Goal: Ask a question

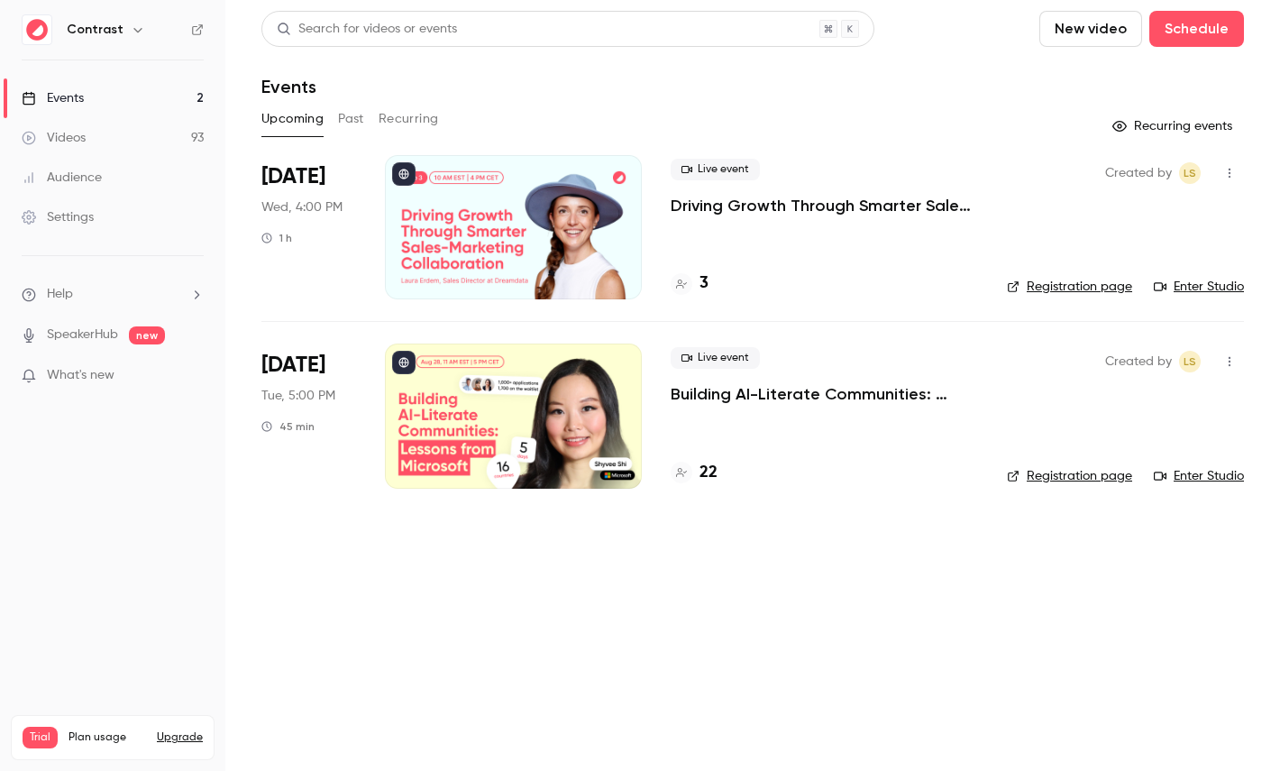
click at [132, 29] on icon "button" at bounding box center [138, 30] width 14 height 14
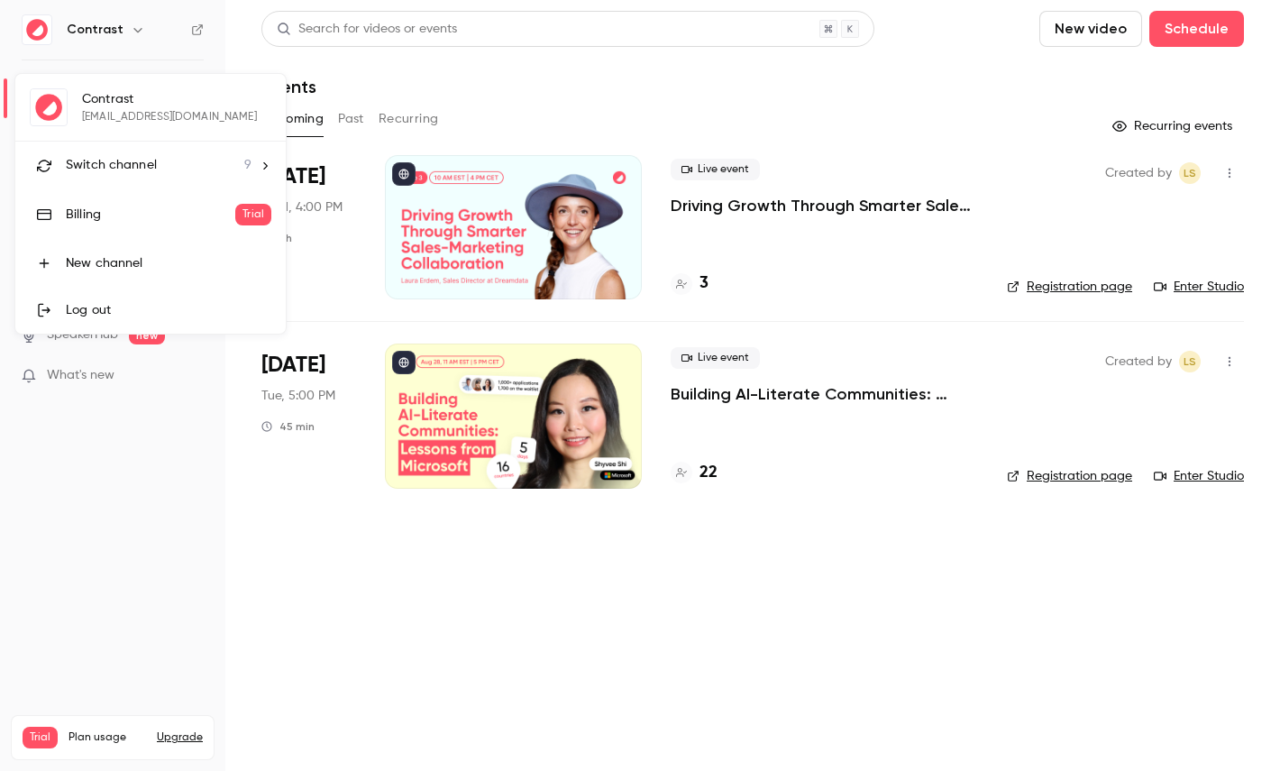
click at [123, 147] on li "Switch channel 9" at bounding box center [150, 165] width 270 height 48
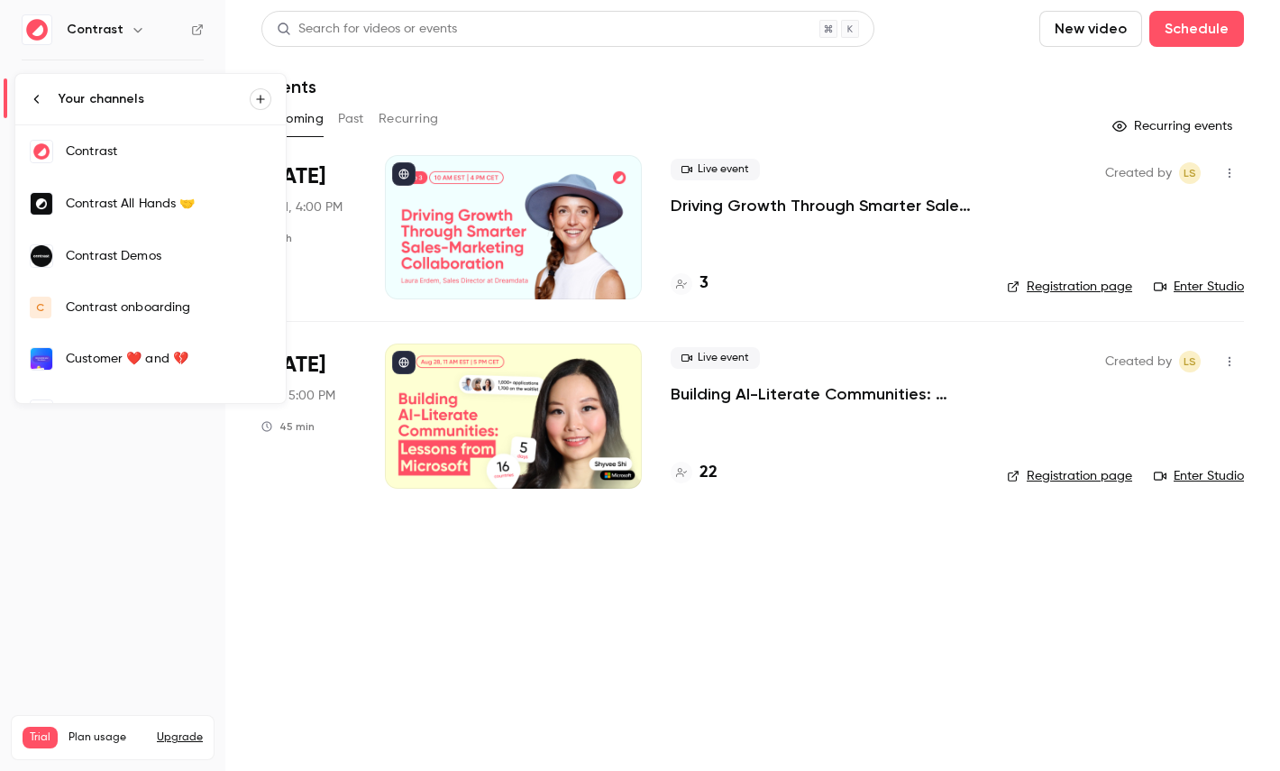
click at [153, 258] on div "Contrast Demos" at bounding box center [168, 256] width 205 height 18
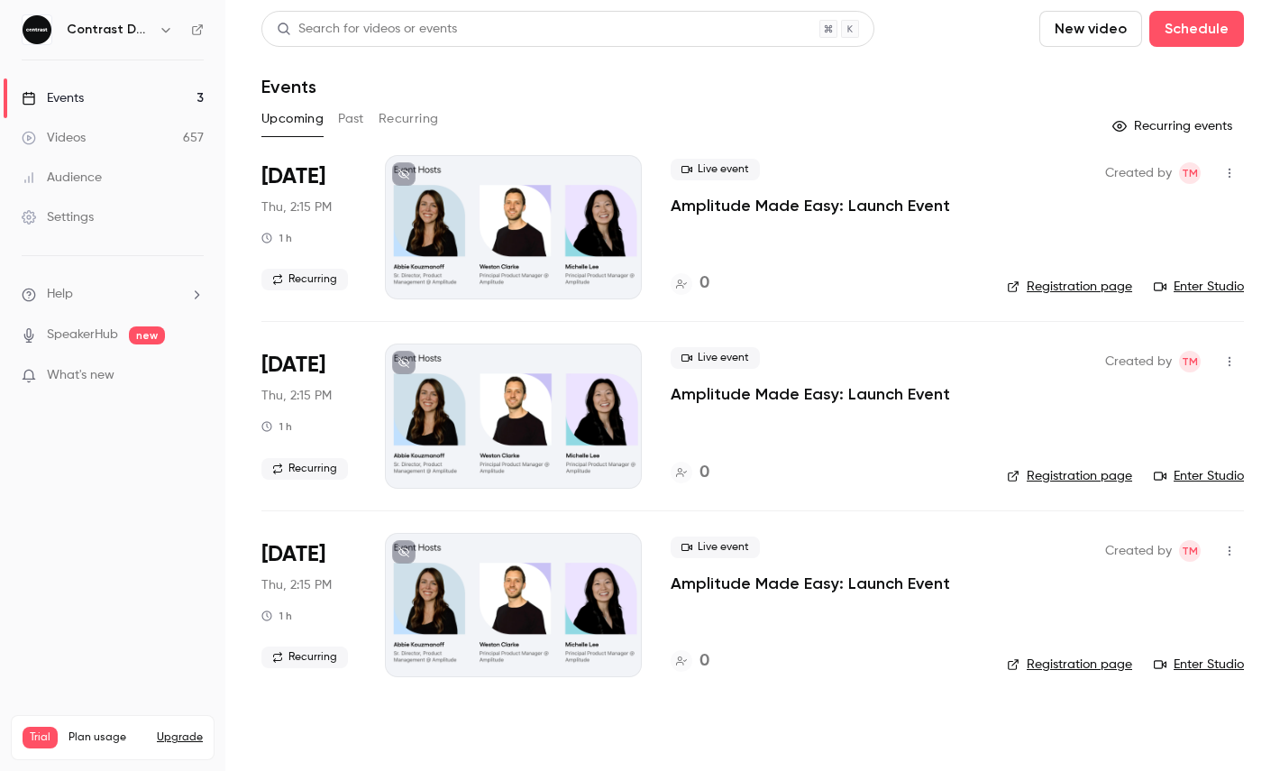
click at [134, 137] on link "Videos 657" at bounding box center [112, 138] width 225 height 40
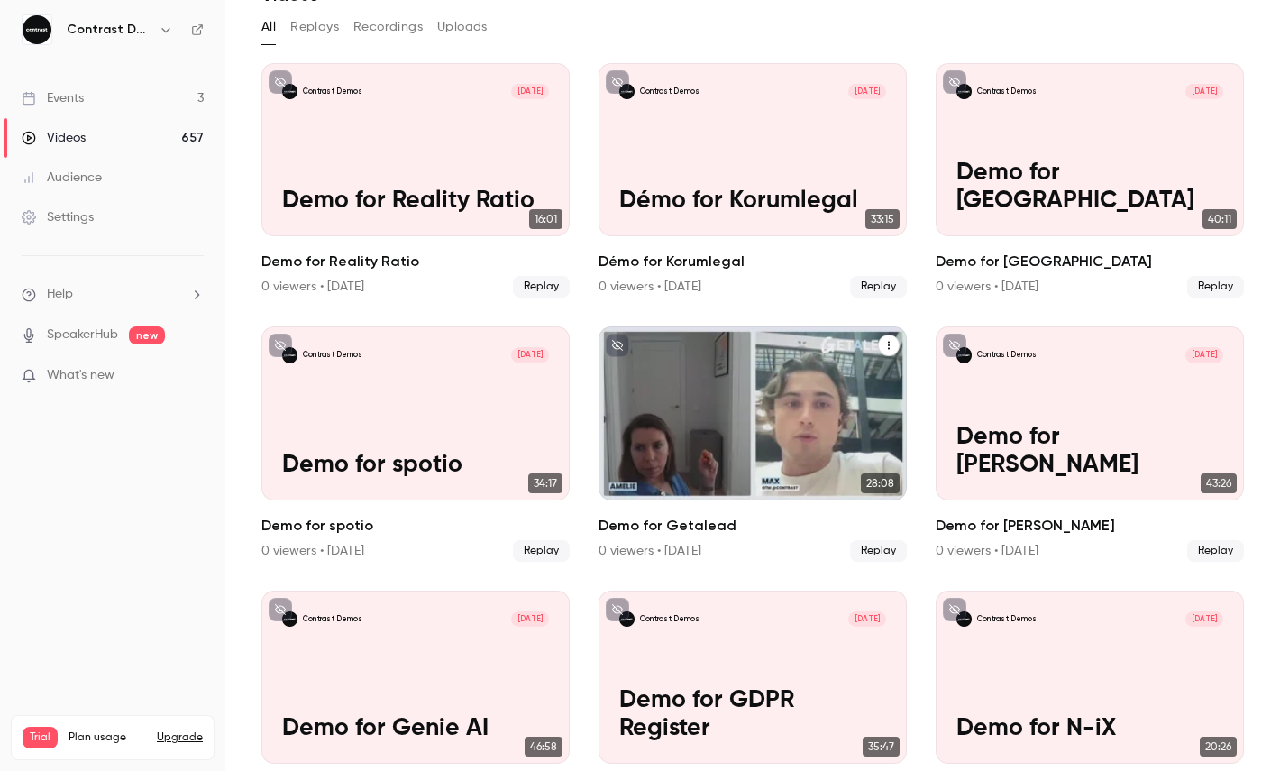
scroll to position [56, 0]
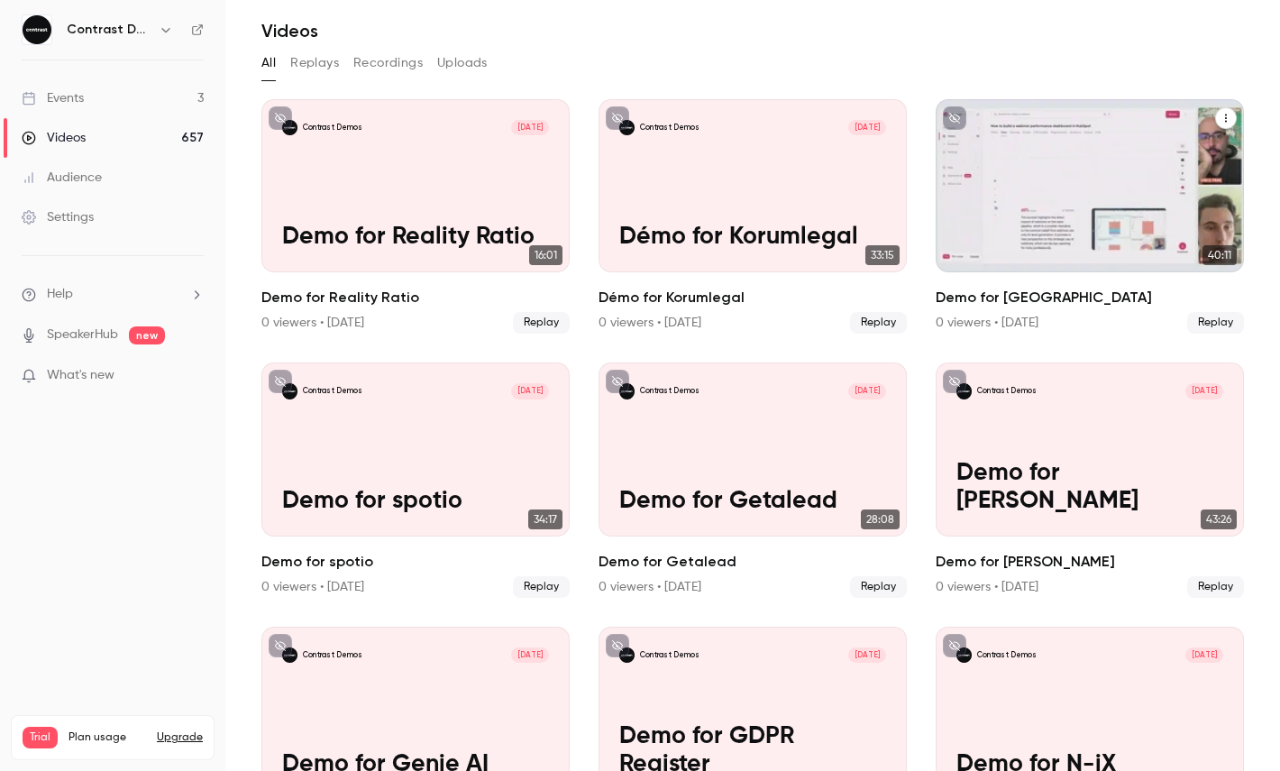
click at [1098, 205] on div "Contrast Demos [DATE] Demo for [GEOGRAPHIC_DATA]" at bounding box center [1089, 185] width 308 height 173
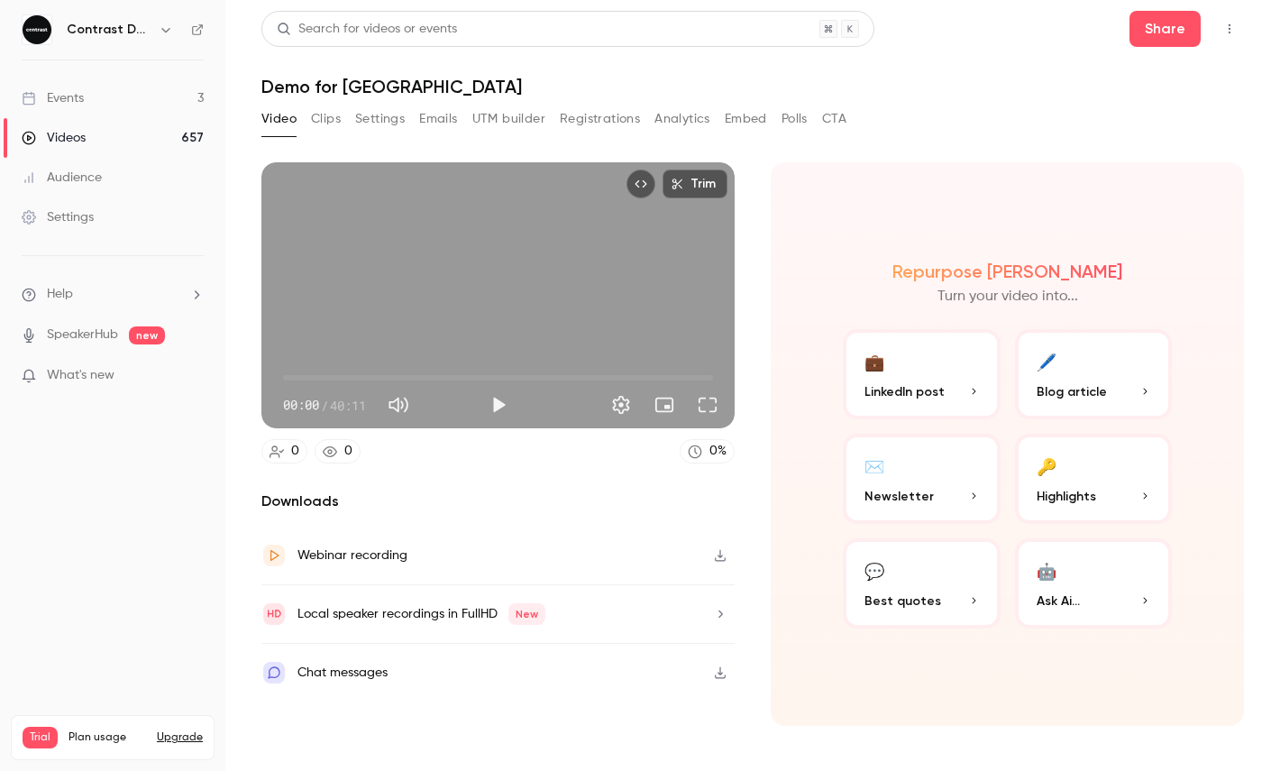
click at [1084, 587] on button "🤖 Ask Ai..." at bounding box center [1094, 583] width 158 height 90
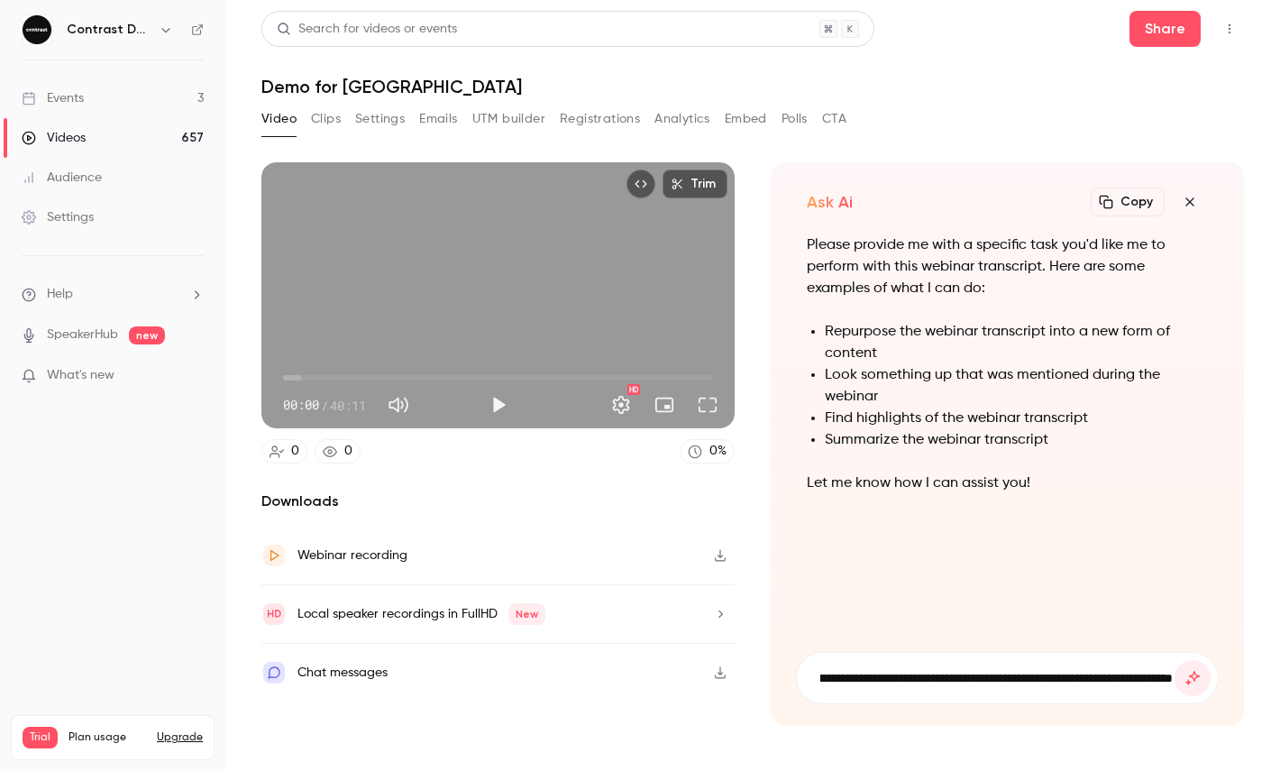
scroll to position [0, 152]
type input "**********"
click at [1174, 660] on button "submit" at bounding box center [1192, 678] width 36 height 36
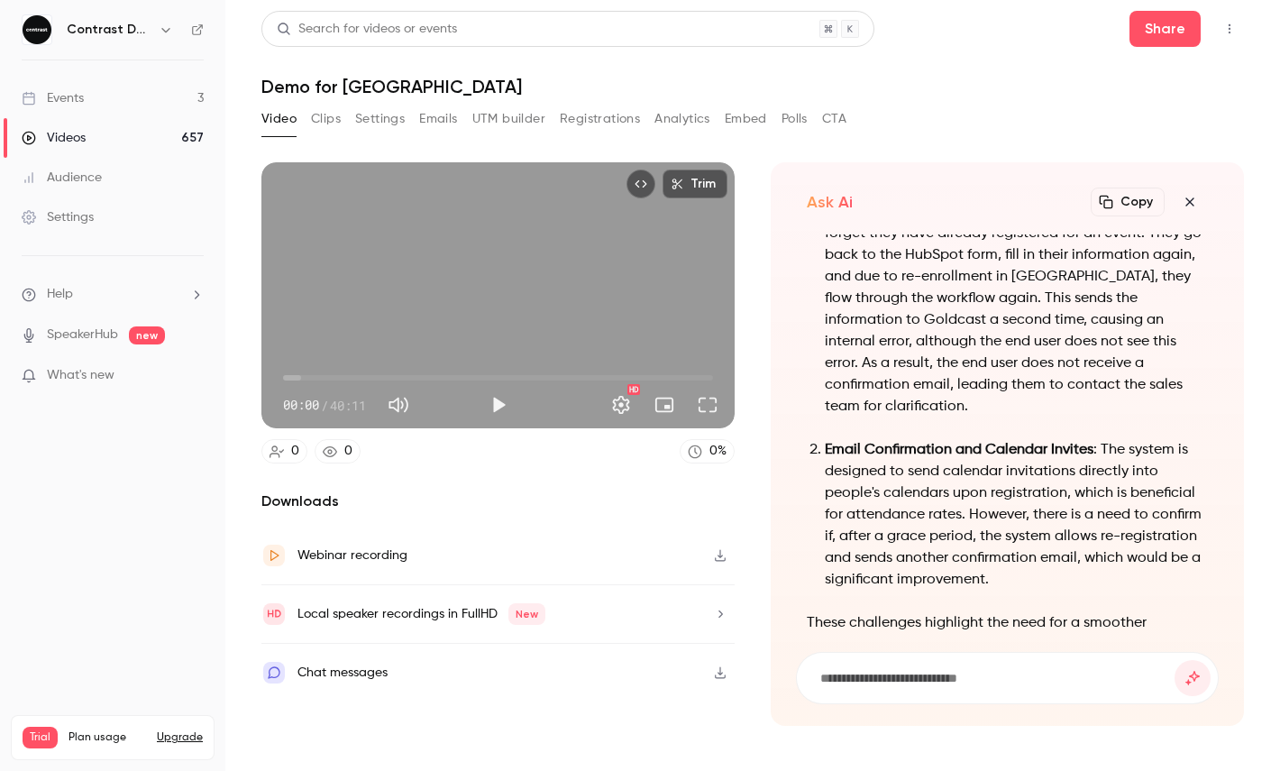
scroll to position [0, 0]
